Goal: Task Accomplishment & Management: Manage account settings

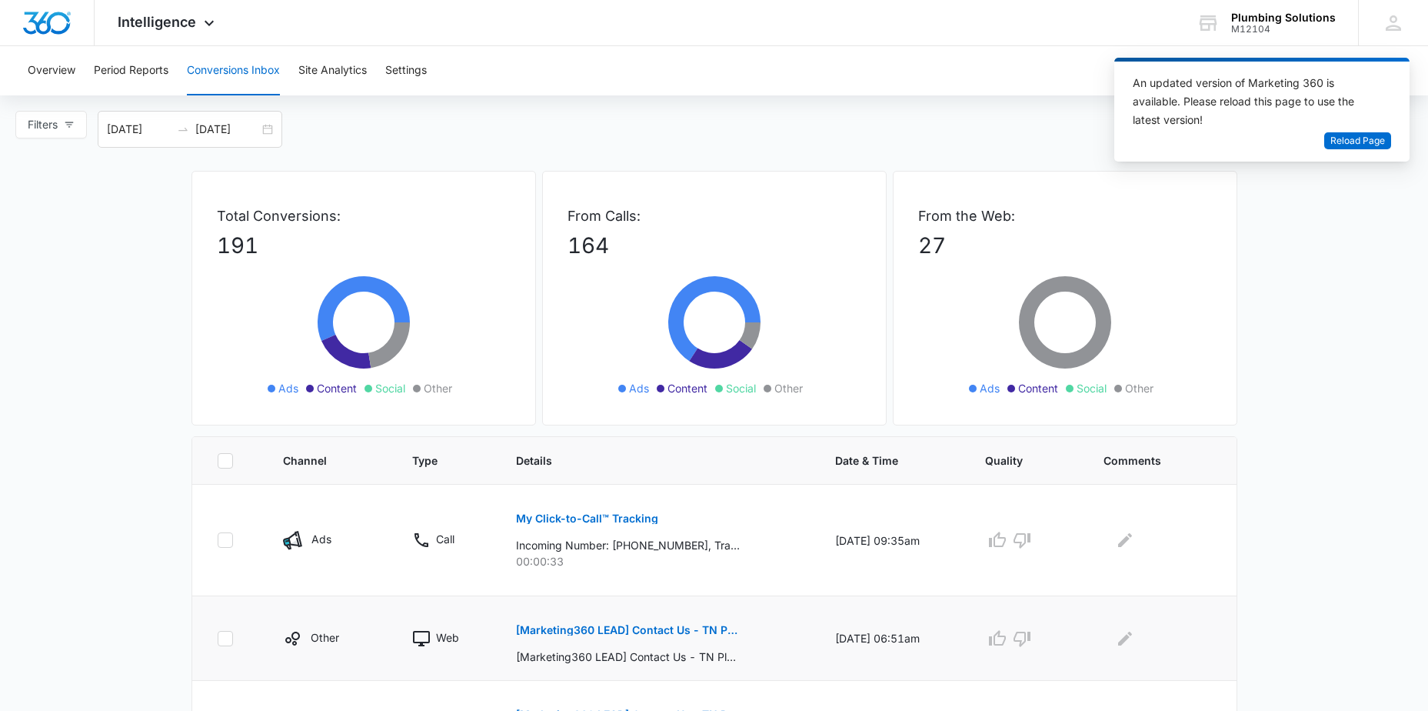
click at [575, 633] on p "[Marketing360 LEAD] Contact Us - TN Plumbing" at bounding box center [628, 630] width 224 height 11
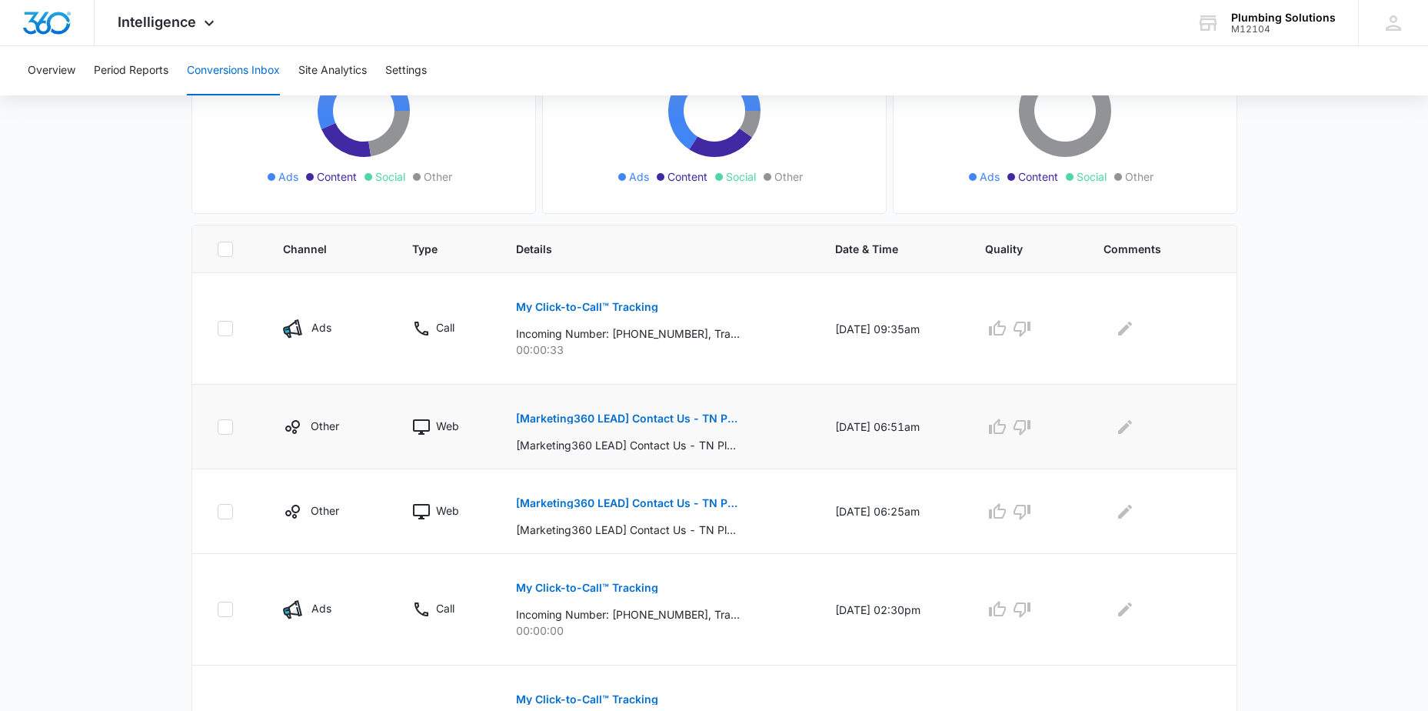
scroll to position [213, 0]
click at [605, 499] on p "[Marketing360 LEAD] Contact Us - TN Plumbing" at bounding box center [628, 501] width 224 height 11
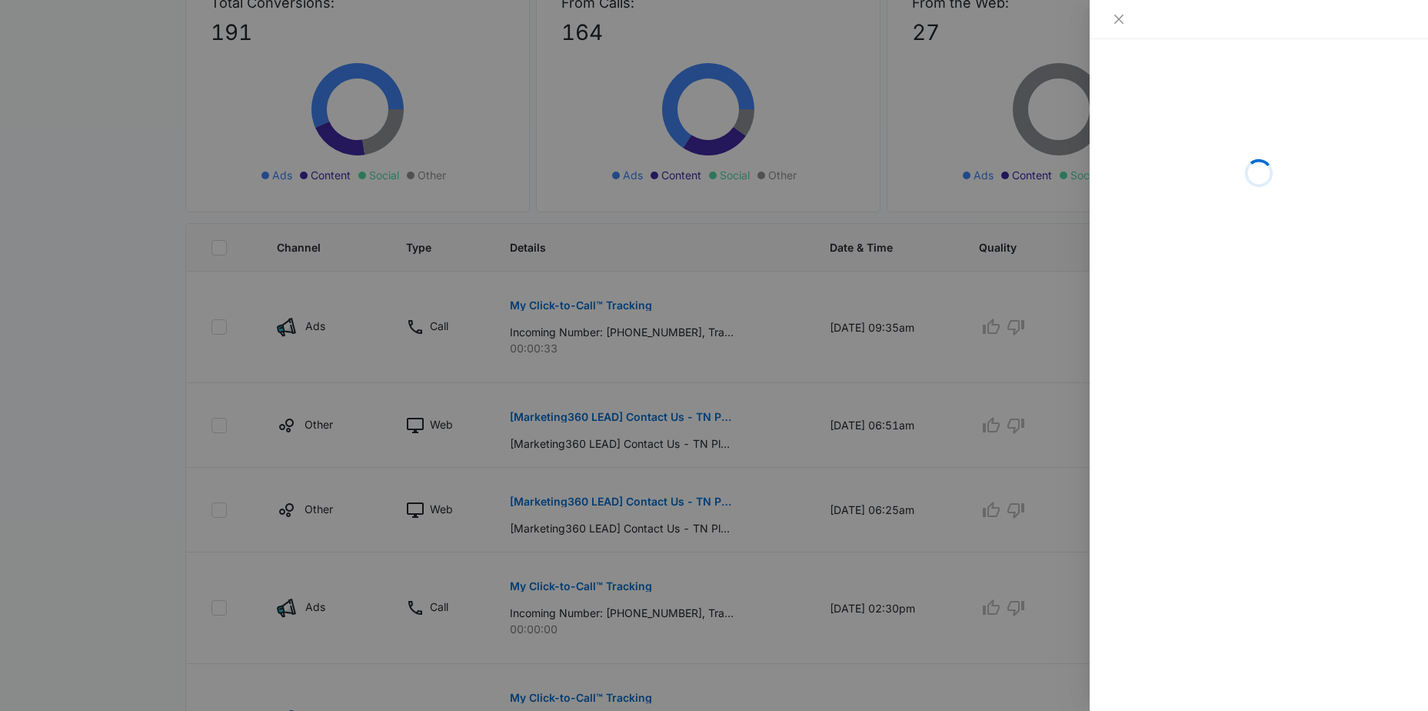
click at [593, 420] on div at bounding box center [714, 355] width 1428 height 711
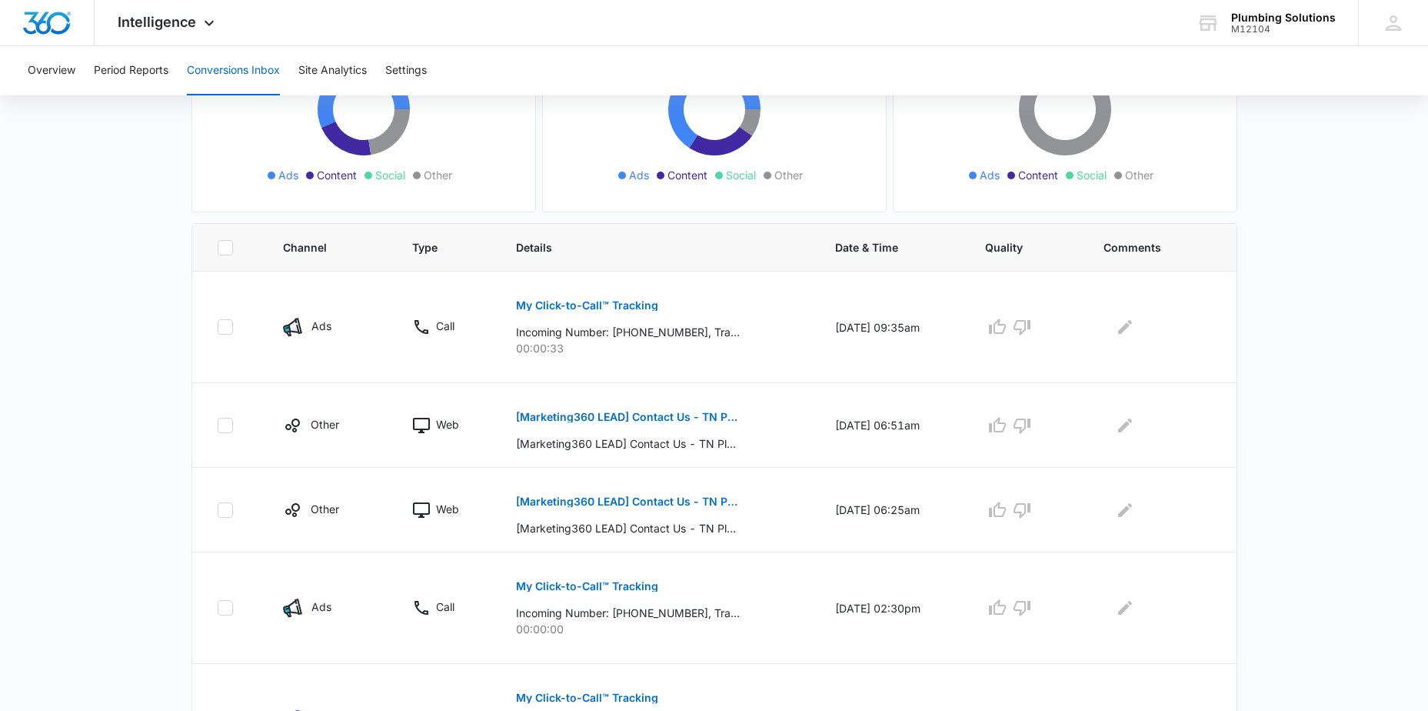
click at [594, 414] on p "[Marketing360 LEAD] Contact Us - TN Plumbing" at bounding box center [628, 417] width 224 height 11
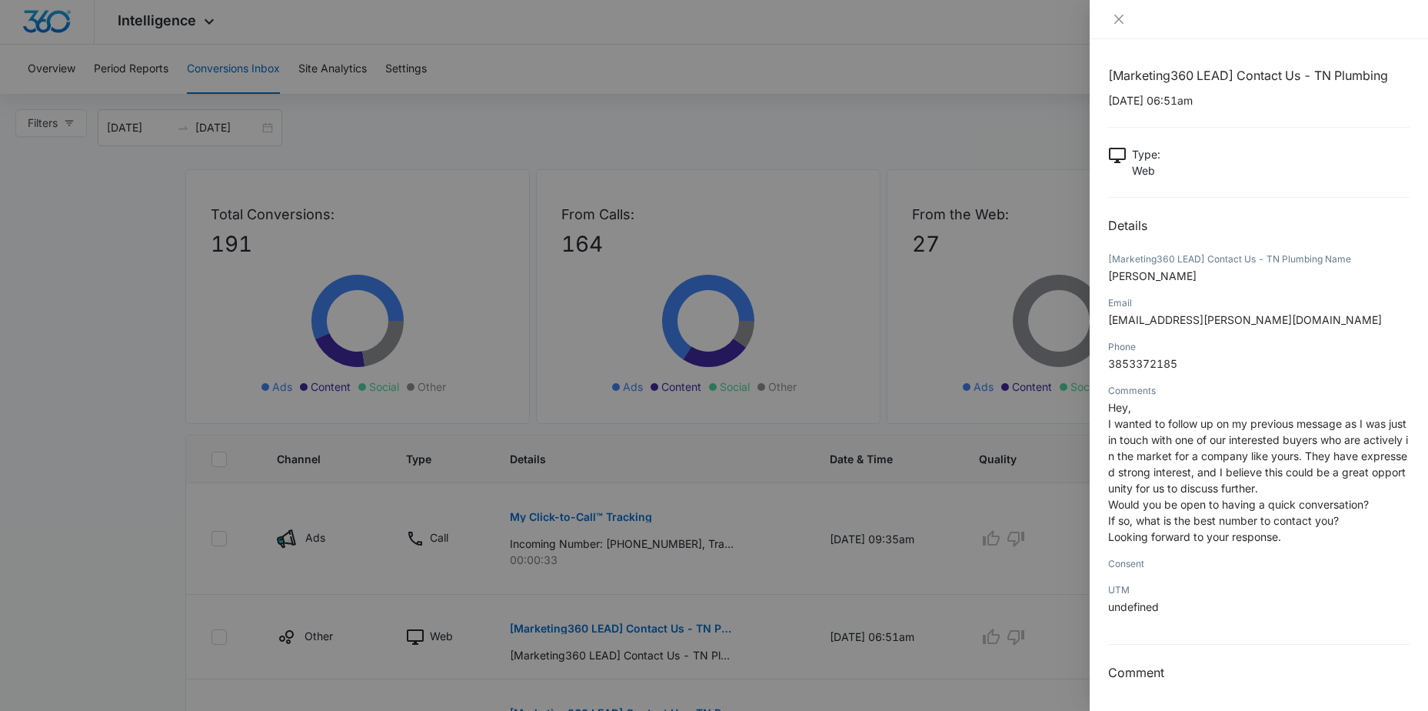
scroll to position [0, 0]
